Goal: Task Accomplishment & Management: Manage account settings

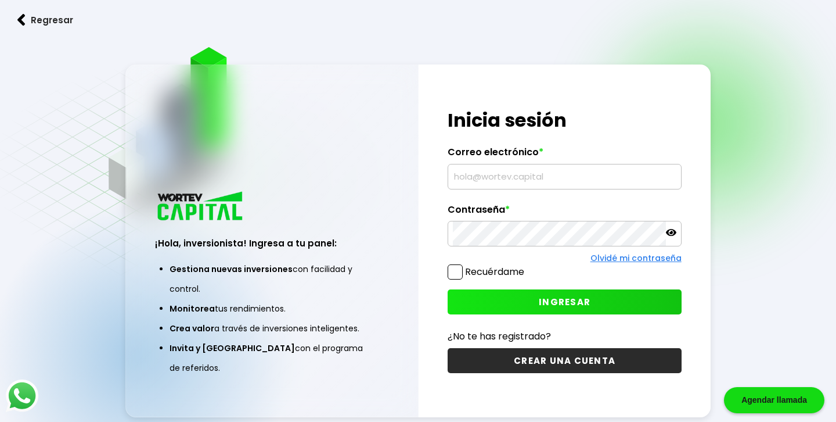
type input "[EMAIL_ADDRESS][DOMAIN_NAME]"
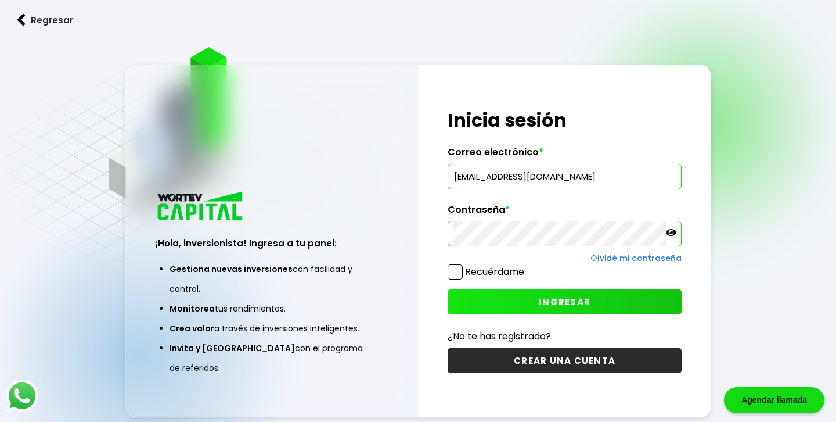
click at [673, 232] on icon at bounding box center [671, 232] width 10 height 7
click at [670, 232] on icon at bounding box center [671, 232] width 10 height 8
click at [641, 297] on button "INGRESAR" at bounding box center [565, 301] width 234 height 25
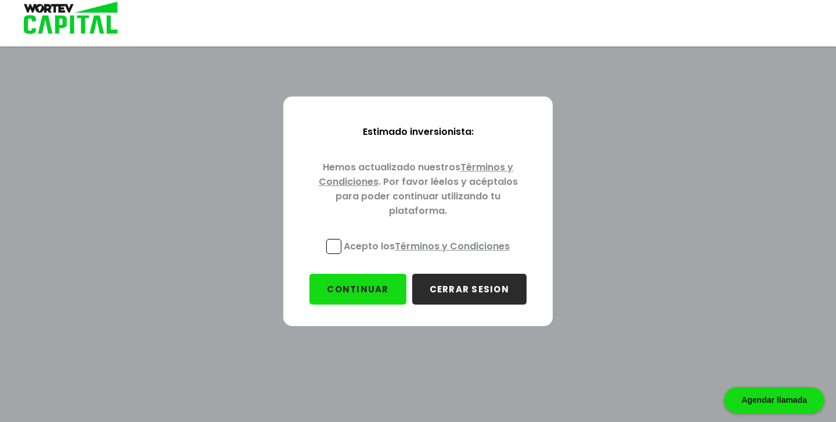
click at [333, 249] on span at bounding box center [333, 246] width 15 height 15
click at [429, 255] on input "Acepto los Términos y Condiciones" at bounding box center [429, 255] width 0 height 0
click at [350, 279] on button "CONTINUAR" at bounding box center [358, 289] width 96 height 31
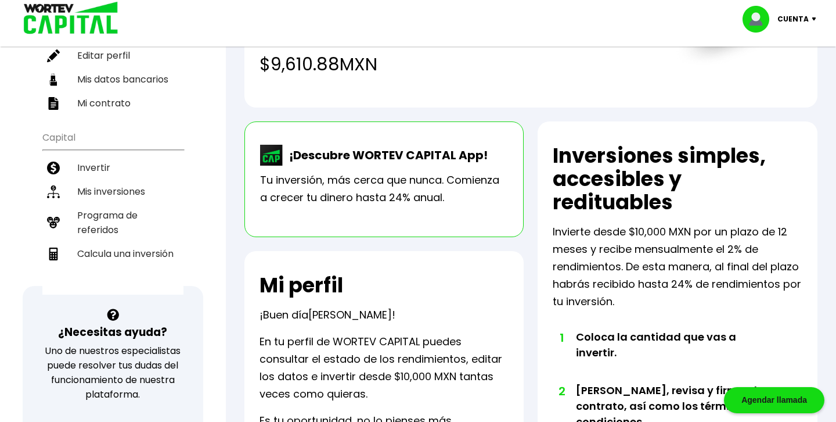
scroll to position [166, 0]
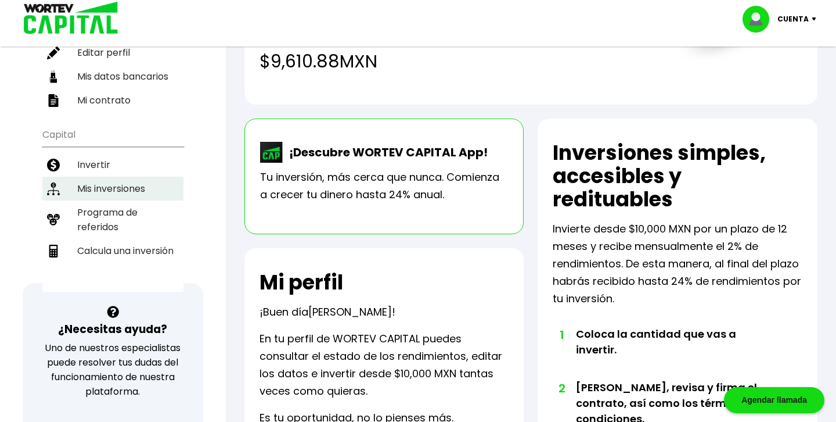
click at [123, 184] on li "Mis inversiones" at bounding box center [112, 189] width 141 height 24
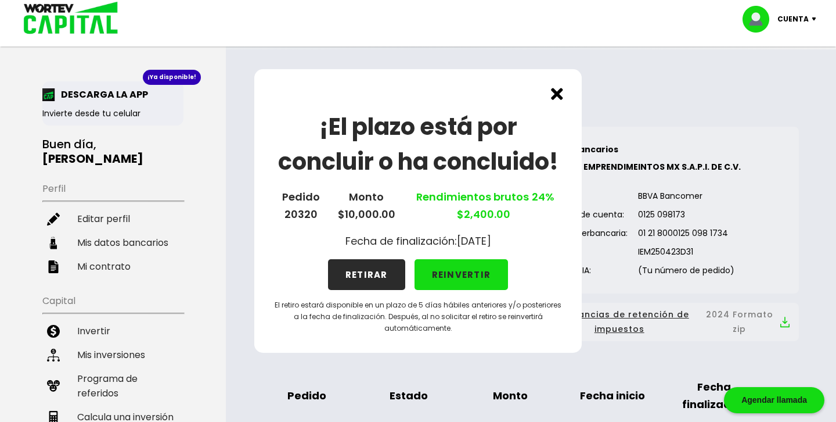
click at [349, 269] on button "RETIRAR" at bounding box center [366, 274] width 77 height 31
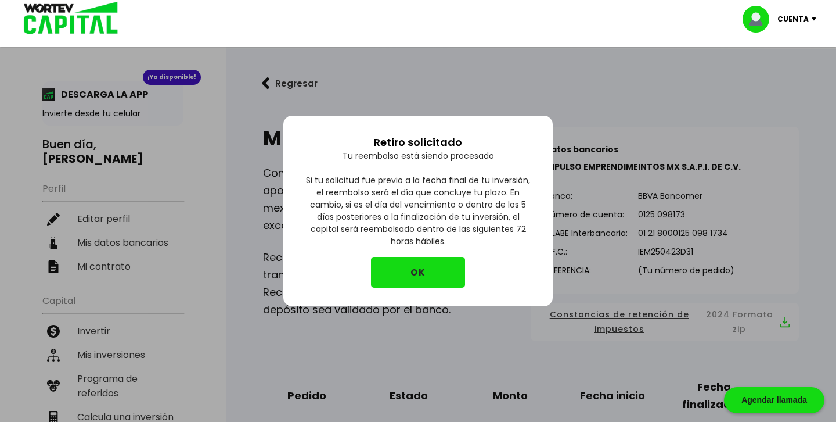
click at [390, 275] on button "OK" at bounding box center [418, 272] width 94 height 31
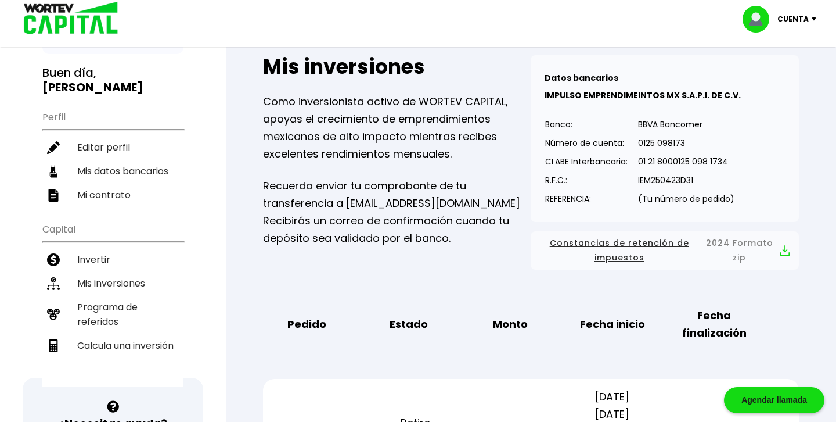
scroll to position [70, 0]
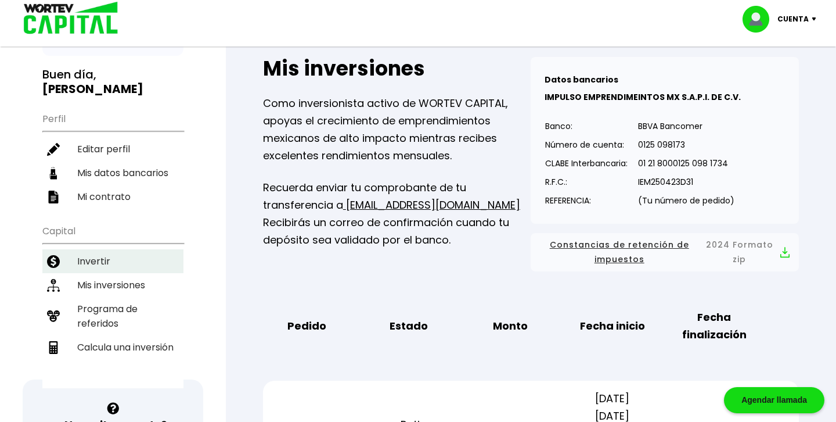
click at [116, 258] on li "Invertir" at bounding box center [112, 261] width 141 height 24
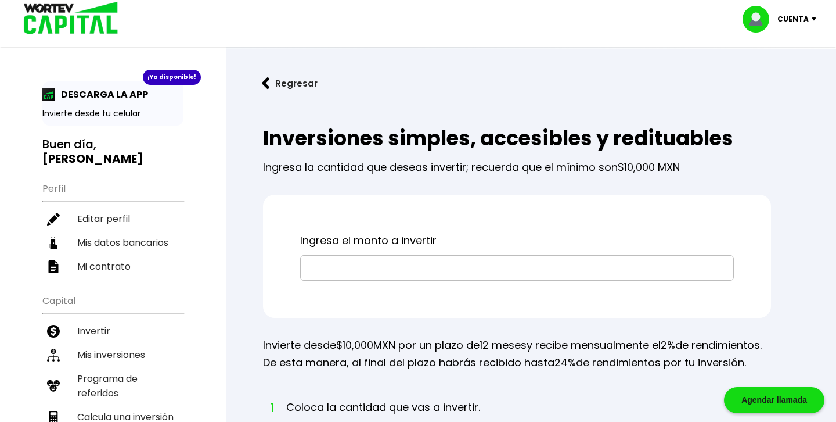
click at [288, 93] on button "Regresar" at bounding box center [290, 83] width 91 height 31
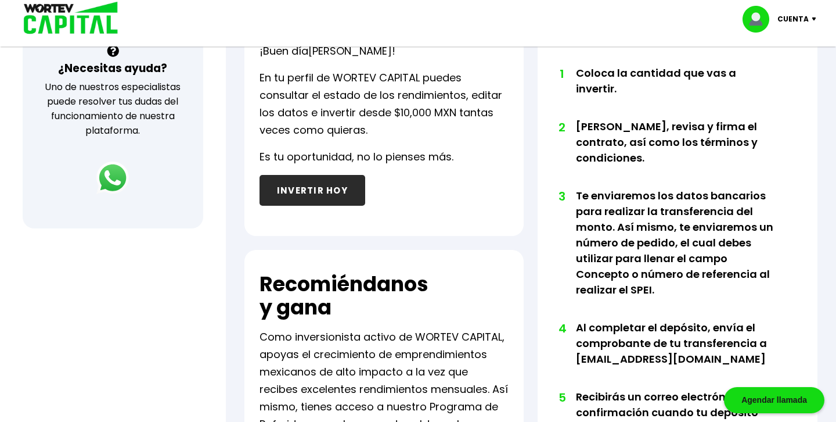
scroll to position [221, 0]
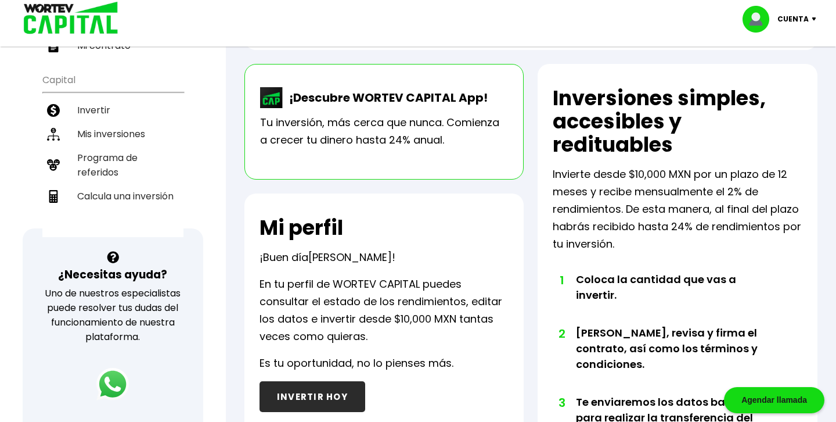
click at [812, 22] on div "Cuenta" at bounding box center [784, 19] width 82 height 27
click at [230, 217] on div "Total de inversiones activas $10,000.00 MXN Total de rendimientos recibidos en …" at bounding box center [531, 327] width 611 height 996
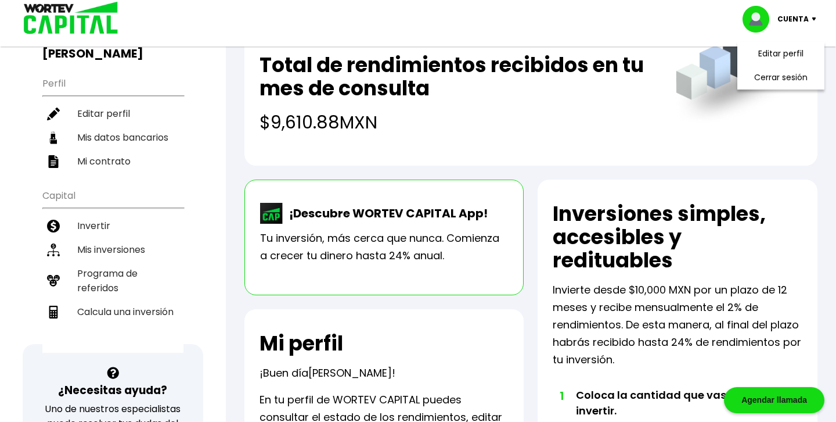
scroll to position [171, 0]
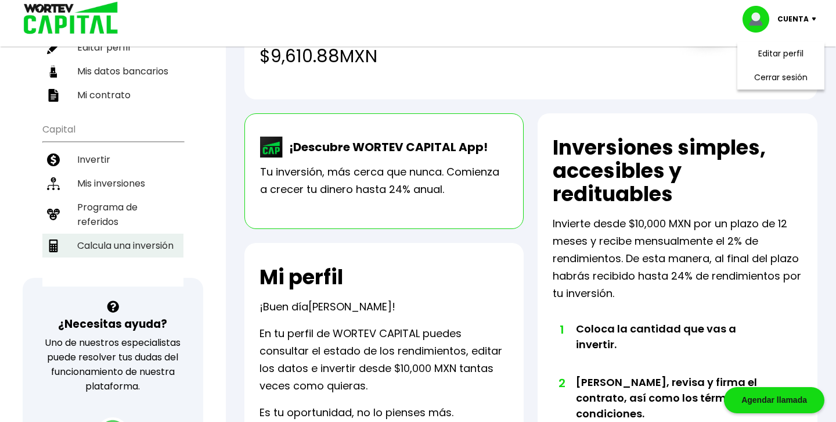
click at [129, 249] on li "Calcula una inversión" at bounding box center [112, 246] width 141 height 24
select select "1"
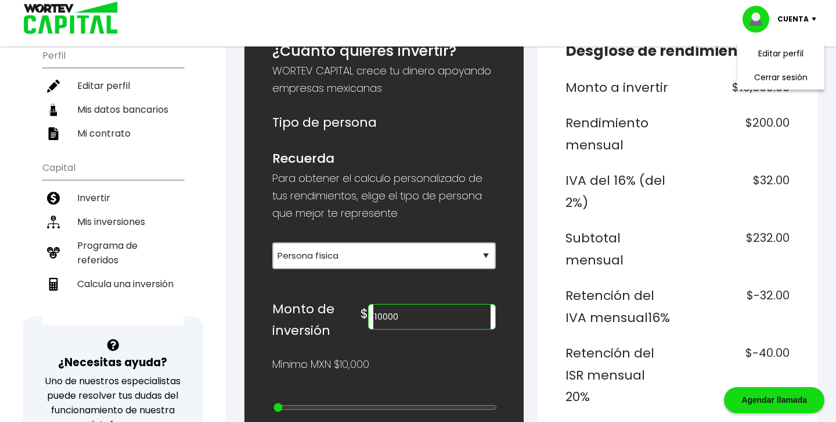
scroll to position [135, 0]
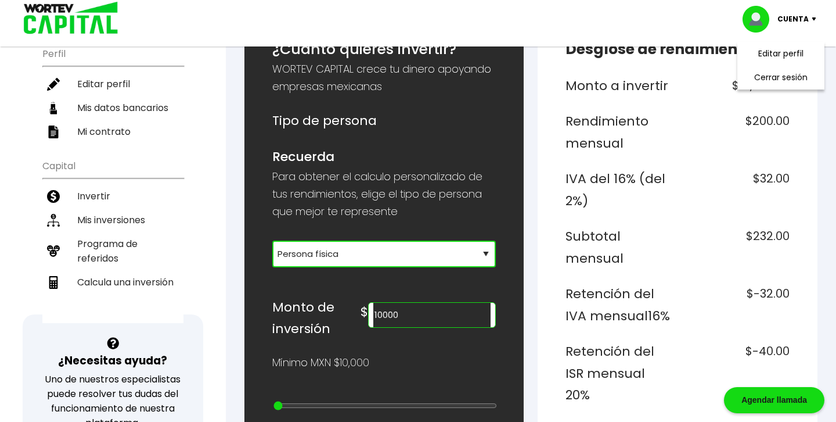
click at [493, 257] on select "Selecciona tu tipo de persona Persona Física que emite factura Persona física P…" at bounding box center [384, 253] width 224 height 27
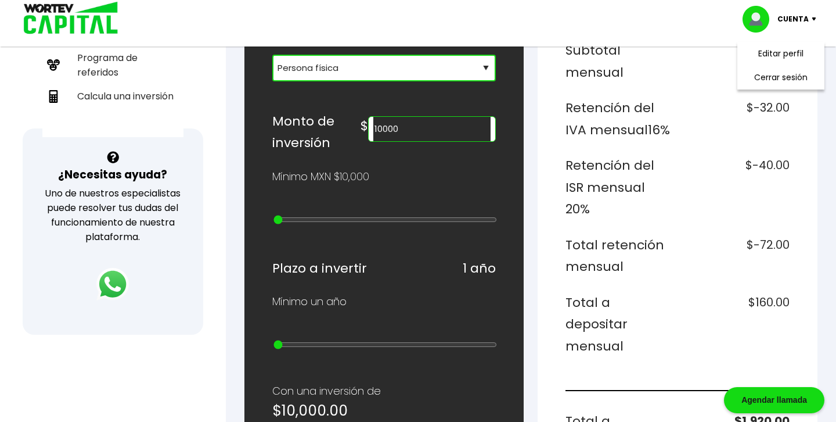
scroll to position [319, 0]
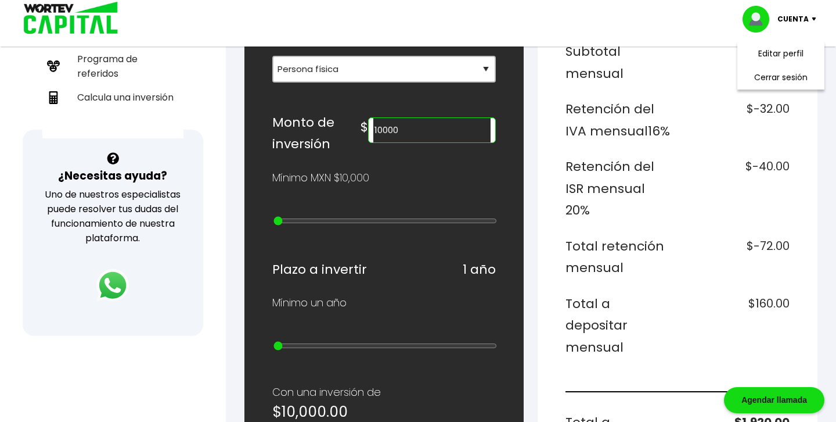
click at [453, 130] on input "10000" at bounding box center [433, 130] width 118 height 24
type input "1"
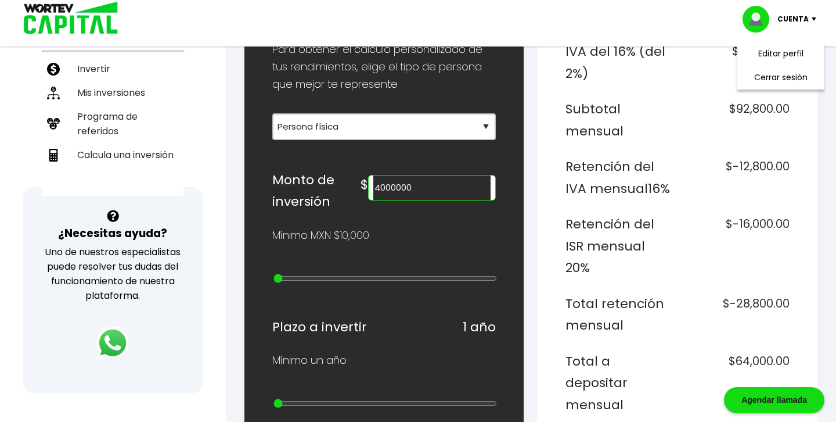
scroll to position [256, 0]
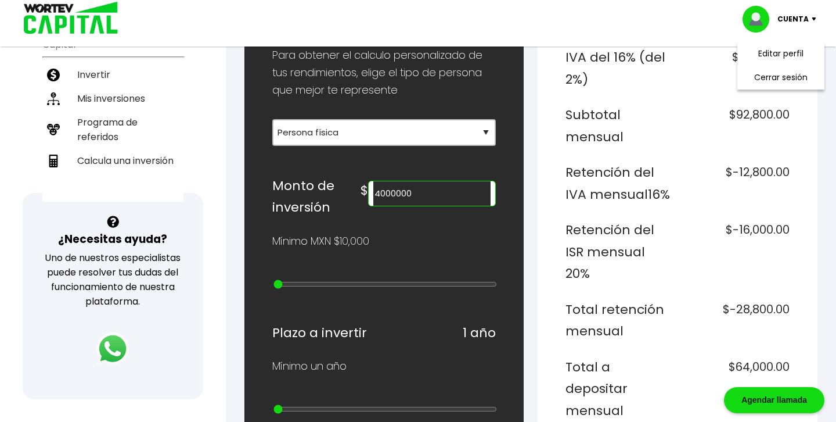
type input "4000000"
click at [535, 202] on div "¿Cuánto quieres invertir? WORTEV CAPITAL crece tu dinero apoyando empresas mexi…" at bounding box center [531, 420] width 573 height 1044
click at [818, 21] on div "Cuenta" at bounding box center [784, 19] width 82 height 27
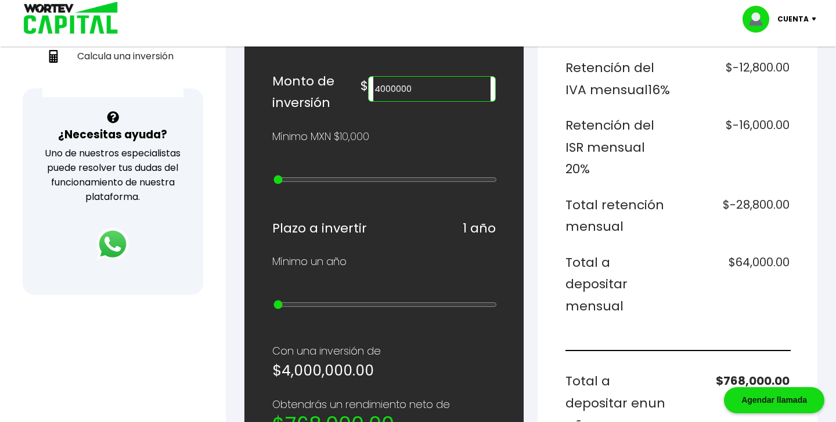
scroll to position [371, 0]
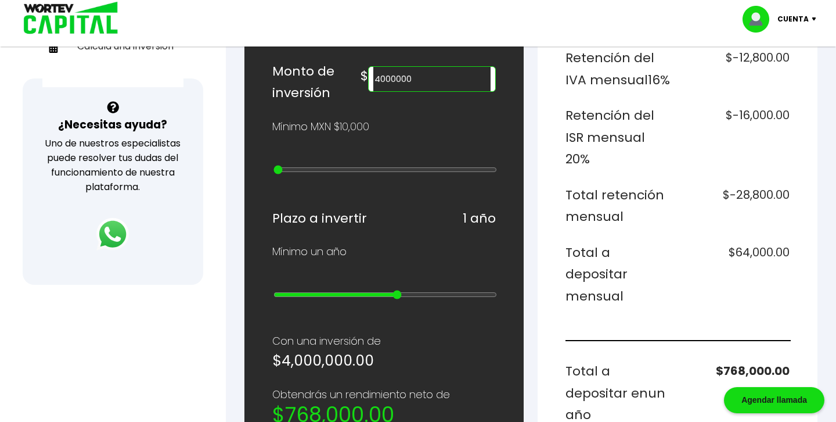
click at [393, 290] on input "range" at bounding box center [386, 294] width 224 height 9
click at [369, 290] on input "range" at bounding box center [386, 294] width 224 height 9
click at [292, 290] on input "range" at bounding box center [386, 294] width 224 height 9
click at [274, 291] on input "range" at bounding box center [386, 294] width 224 height 9
click at [296, 290] on input "range" at bounding box center [386, 294] width 224 height 9
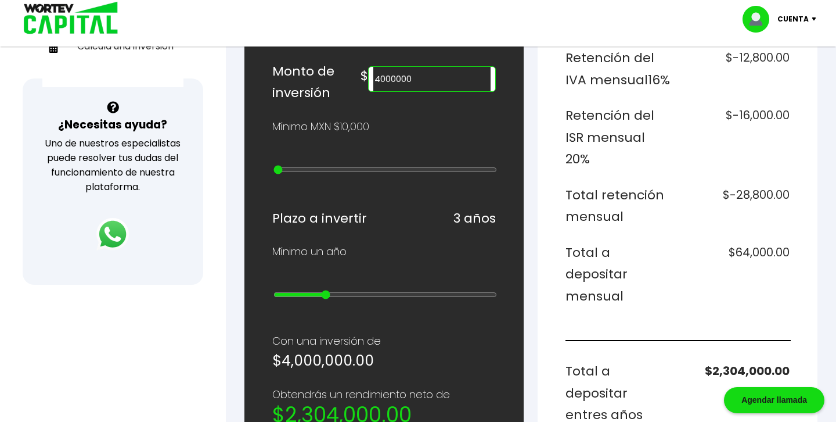
click at [318, 290] on input "range" at bounding box center [386, 294] width 224 height 9
click at [344, 290] on input "range" at bounding box center [386, 294] width 224 height 9
click at [369, 290] on input "range" at bounding box center [386, 294] width 224 height 9
type input "6"
click at [387, 290] on input "range" at bounding box center [386, 294] width 224 height 9
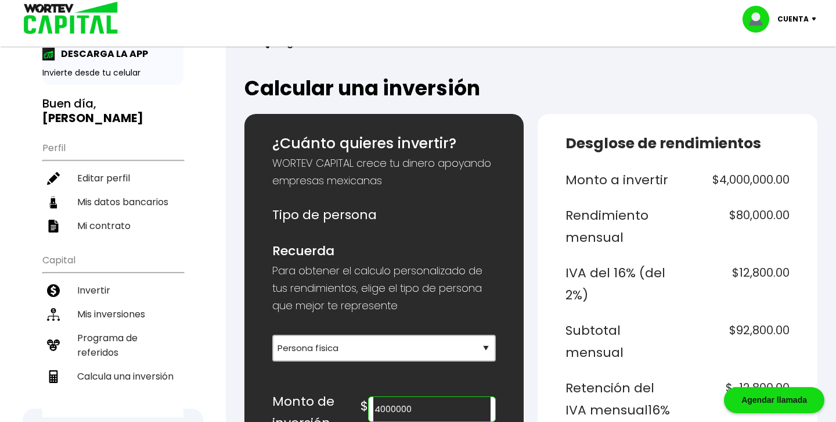
scroll to position [0, 0]
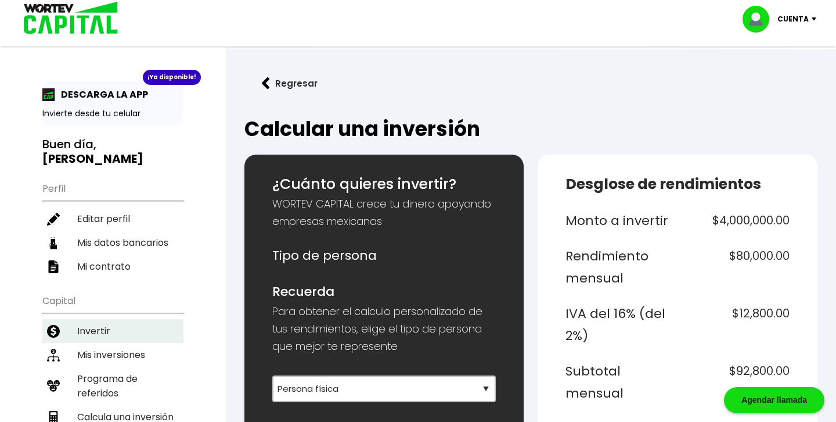
click at [121, 333] on li "Invertir" at bounding box center [112, 331] width 141 height 24
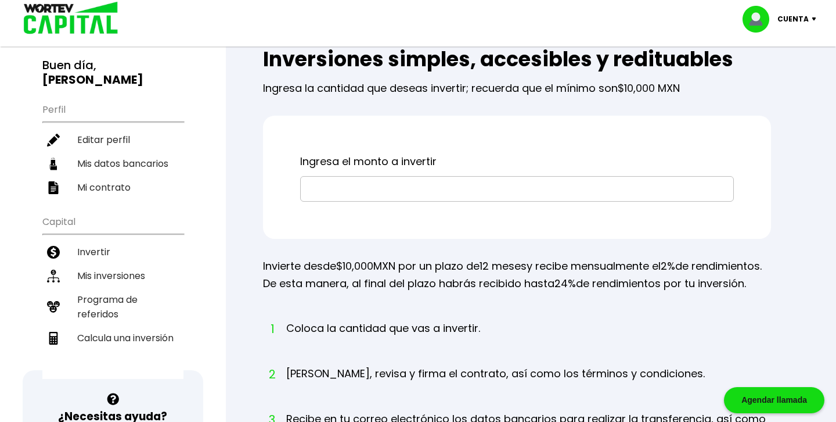
scroll to position [72, 0]
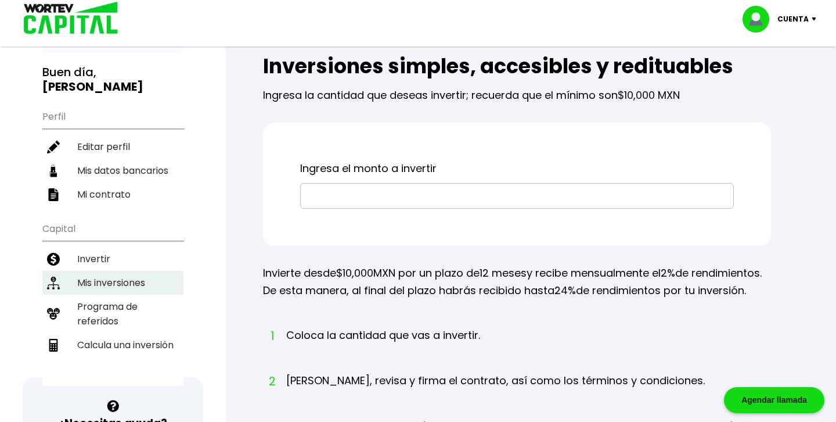
click at [129, 282] on li "Mis inversiones" at bounding box center [112, 283] width 141 height 24
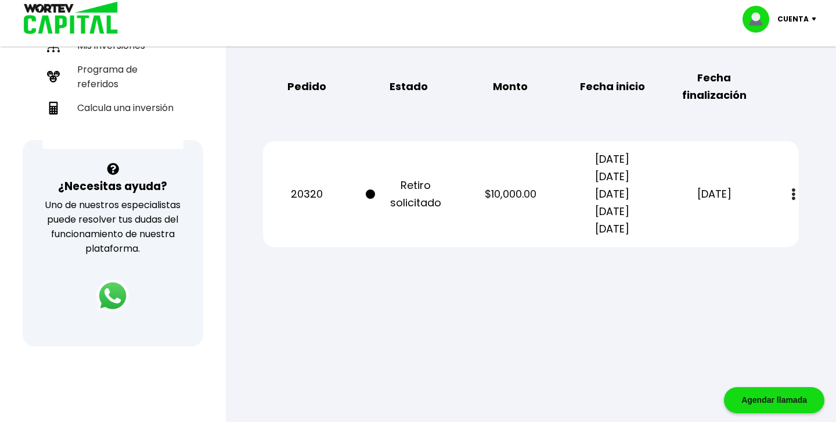
scroll to position [310, 0]
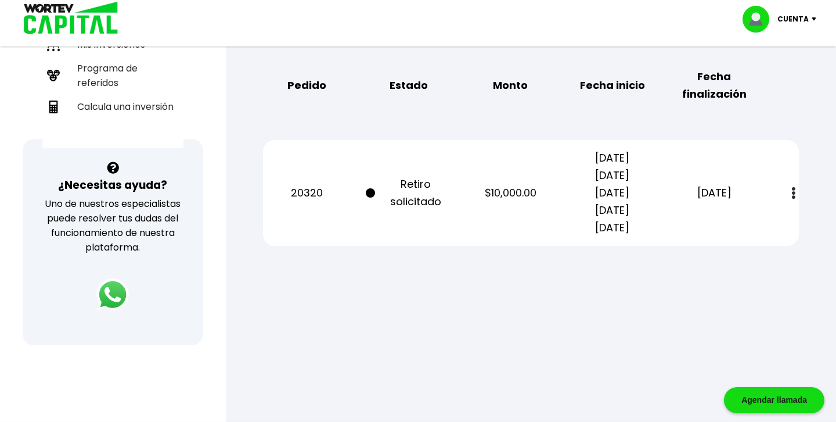
click at [796, 191] on button at bounding box center [794, 193] width 16 height 25
click at [807, 116] on div "Mis inversiones Como inversionista activo de WORTEV CAPITAL, apoyas el crecimie…" at bounding box center [531, 31] width 573 height 466
click at [789, 120] on div "Mis inversiones Como inversionista activo de WORTEV CAPITAL, apoyas el crecimie…" at bounding box center [531, 31] width 573 height 466
click at [576, 296] on div at bounding box center [418, 211] width 836 height 422
click at [796, 191] on button at bounding box center [794, 193] width 16 height 25
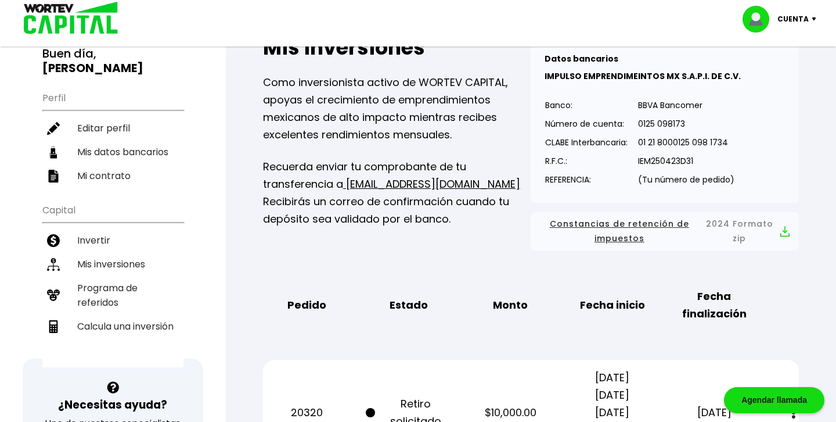
scroll to position [91, 0]
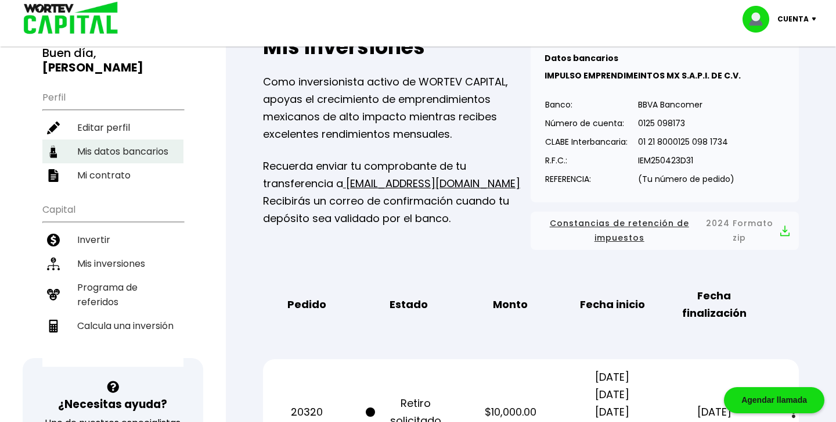
click at [152, 150] on li "Mis datos bancarios" at bounding box center [112, 151] width 141 height 24
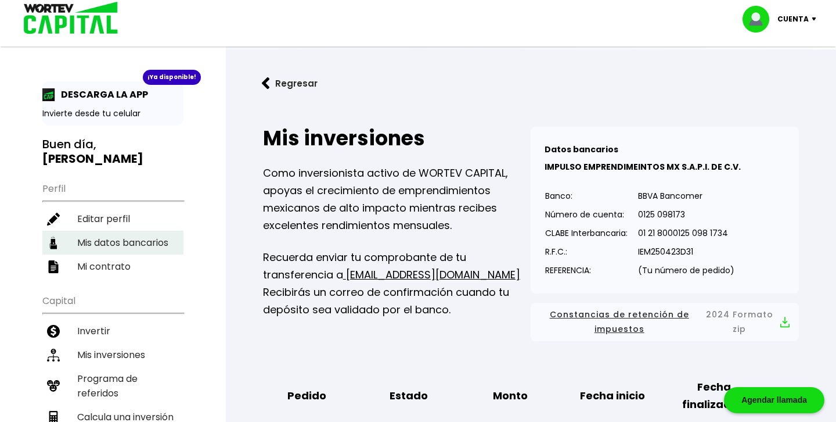
select select "BBVA Bancomer"
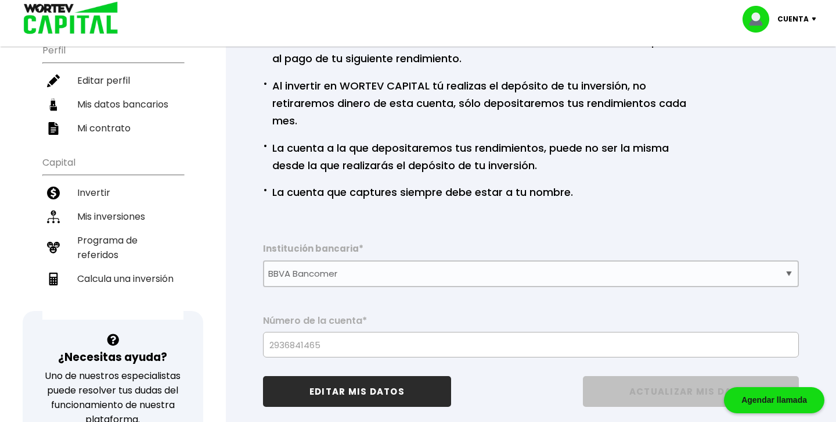
scroll to position [138, 0]
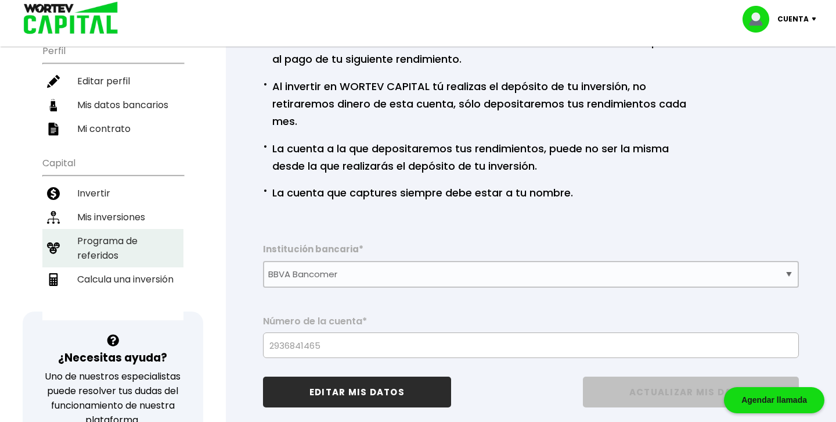
click at [154, 236] on li "Programa de referidos" at bounding box center [112, 248] width 141 height 38
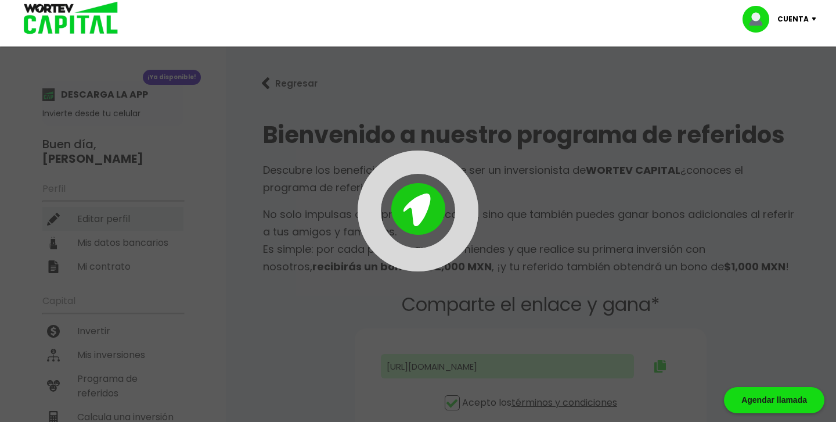
type input "[URL][DOMAIN_NAME]"
